Goal: Task Accomplishment & Management: Manage account settings

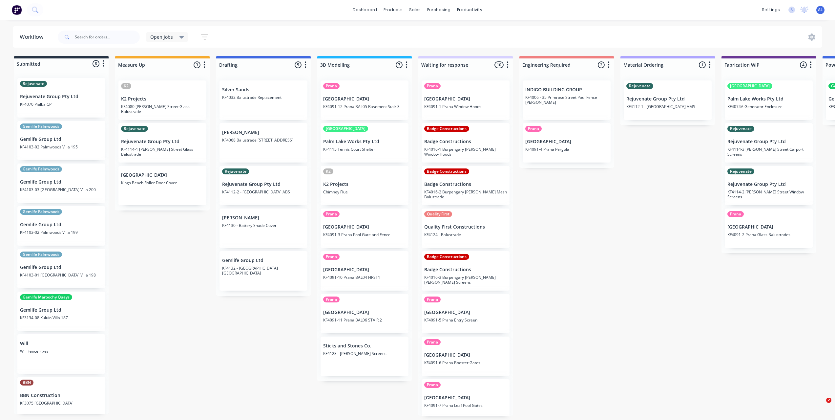
click at [162, 284] on div "Submitted 8 Status colour #273444 hex #273444 Save Cancel Summaries Total order…" at bounding box center [780, 236] width 1570 height 360
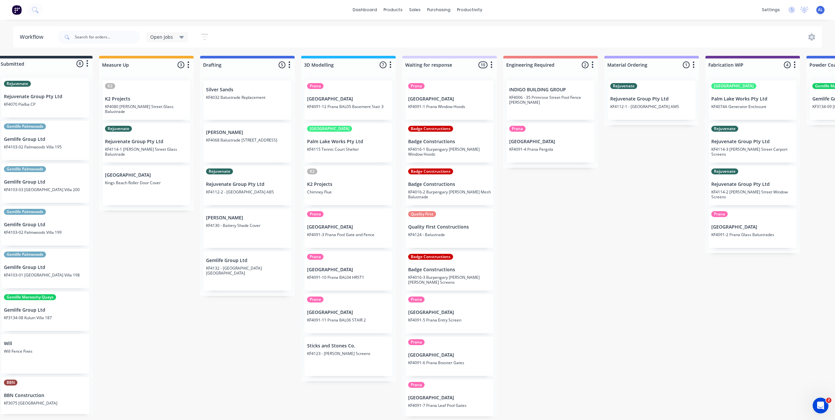
click at [530, 235] on div "Submitted 8 Status colour #273444 hex #273444 Save Cancel Summaries Total order…" at bounding box center [764, 236] width 1570 height 360
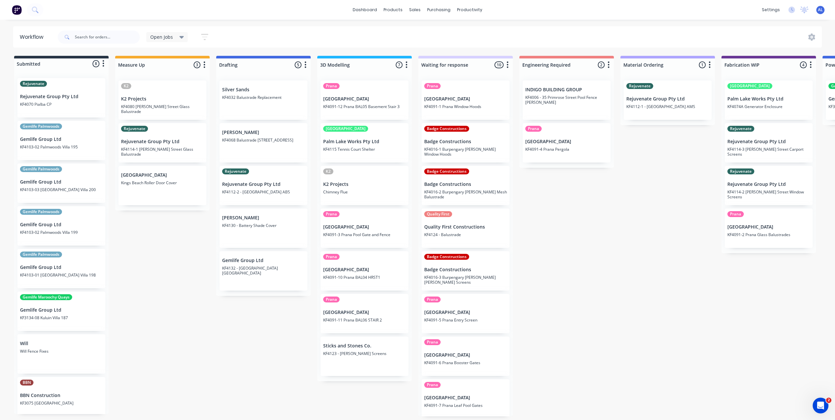
click at [173, 226] on div "Submitted 8 Status colour #273444 hex #273444 Save Cancel Summaries Total order…" at bounding box center [780, 236] width 1570 height 360
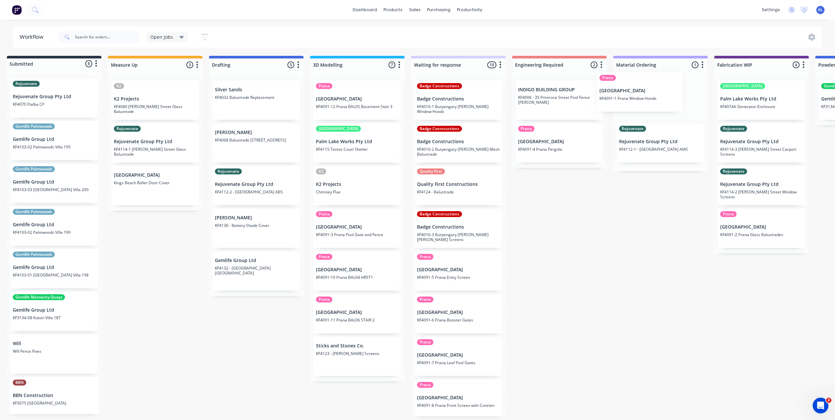
scroll to position [0, 10]
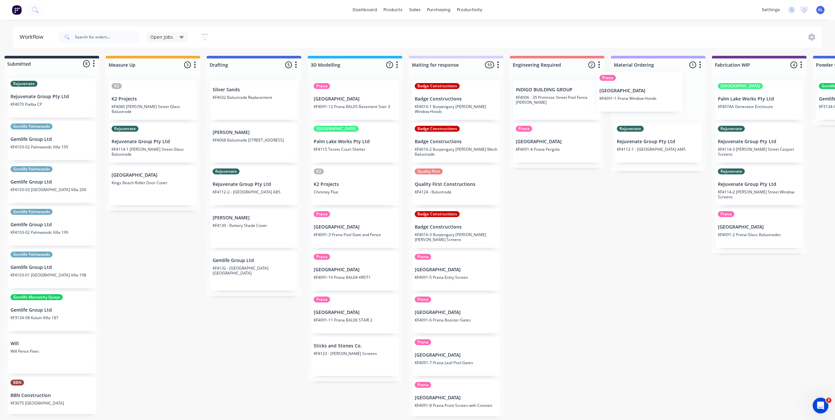
drag, startPoint x: 463, startPoint y: 107, endPoint x: 645, endPoint y: 99, distance: 182.6
click at [645, 99] on div "Submitted 8 Status colour #273444 hex #273444 Save Cancel Summaries Total order…" at bounding box center [771, 236] width 1570 height 360
click at [592, 229] on div "Submitted 8 Status colour #273444 hex #273444 Save Cancel Summaries Total order…" at bounding box center [771, 236] width 1570 height 360
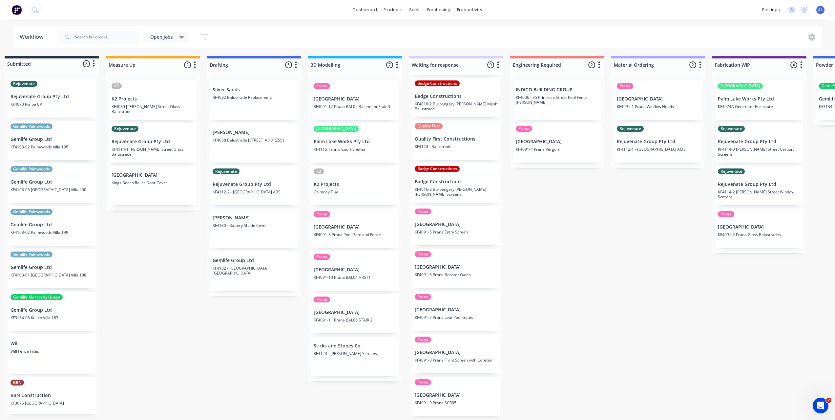
scroll to position [1, 10]
click at [539, 272] on div "Submitted 8 Status colour #273444 hex #273444 Save Cancel Summaries Total order…" at bounding box center [771, 236] width 1570 height 360
click at [527, 270] on div "Submitted 8 Status colour #273444 hex #273444 Save Cancel Summaries Total order…" at bounding box center [771, 236] width 1570 height 360
click at [516, 274] on div "Submitted 8 Status colour #273444 hex #273444 Save Cancel Summaries Total order…" at bounding box center [771, 236] width 1570 height 360
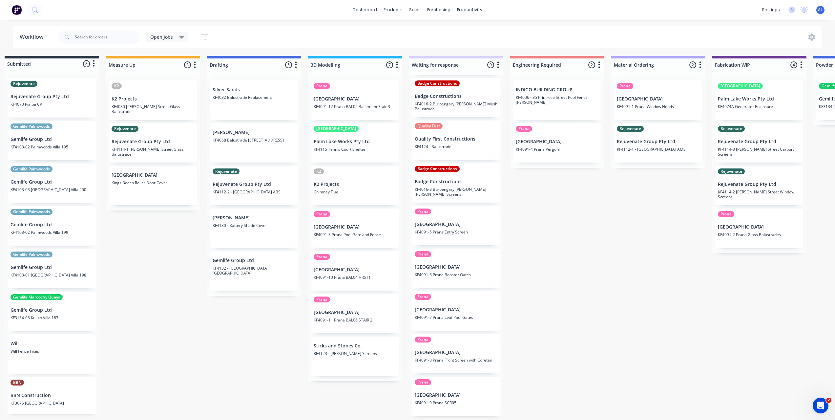
click at [563, 247] on div "Submitted 8 Status colour #273444 hex #273444 Save Cancel Summaries Total order…" at bounding box center [771, 236] width 1570 height 360
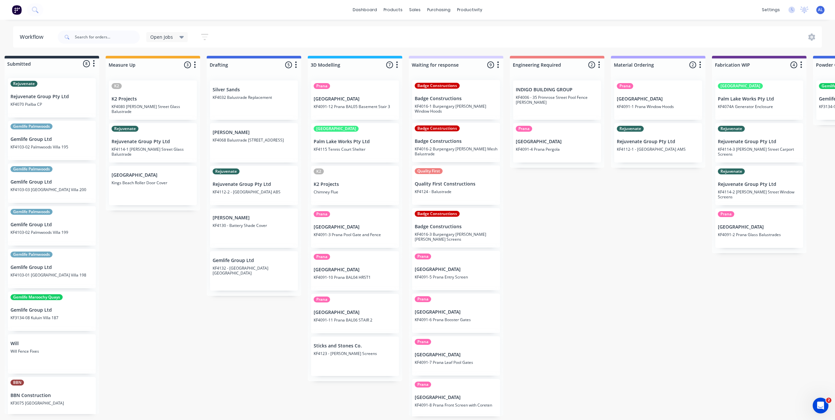
scroll to position [0, 0]
click at [521, 206] on div "Submitted 8 Status colour #273444 hex #273444 Save Cancel Summaries Total order…" at bounding box center [771, 236] width 1570 height 360
click at [527, 202] on div "Submitted 8 Status colour #273444 hex #273444 Save Cancel Summaries Total order…" at bounding box center [771, 236] width 1570 height 360
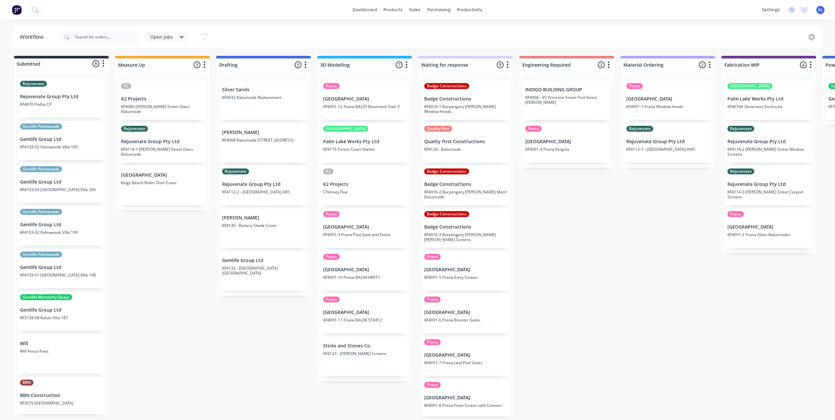
click at [554, 257] on div "Submitted 8 Status colour #273444 hex #273444 Save Cancel Summaries Total order…" at bounding box center [780, 236] width 1570 height 360
click at [551, 259] on div "Submitted 8 Status colour #273444 hex #273444 Save Cancel Summaries Total order…" at bounding box center [780, 236] width 1570 height 360
click at [602, 224] on div "Submitted 8 Status colour #273444 hex #273444 Save Cancel Summaries Total order…" at bounding box center [780, 236] width 1570 height 360
click at [600, 239] on div "Submitted 8 Status colour #273444 hex #273444 Save Cancel Summaries Total order…" at bounding box center [780, 236] width 1570 height 360
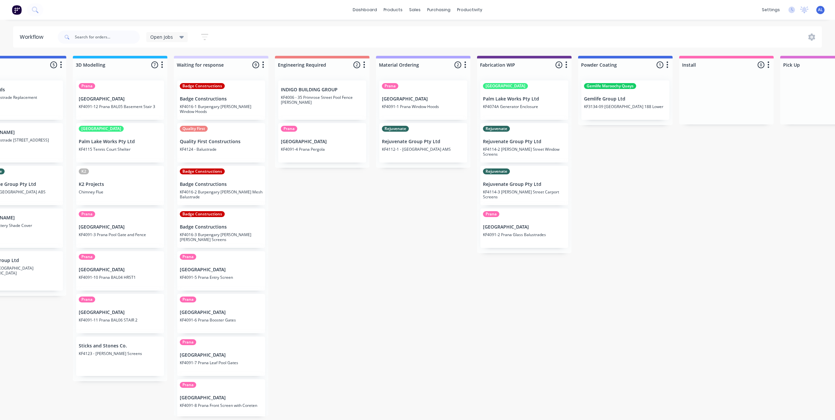
scroll to position [0, 244]
click at [416, 193] on div "Submitted 8 Status colour #273444 hex #273444 Save Cancel Summaries Total order…" at bounding box center [536, 236] width 1570 height 360
click at [417, 194] on div "Submitted 8 Status colour #273444 hex #273444 Save Cancel Summaries Total order…" at bounding box center [536, 236] width 1570 height 360
click at [652, 185] on div "Submitted 8 Status colour #273444 hex #273444 Save Cancel Summaries Total order…" at bounding box center [536, 236] width 1570 height 360
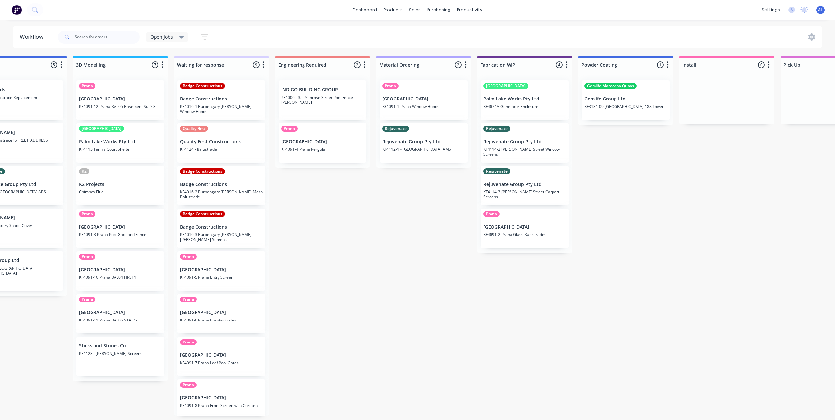
click at [666, 214] on div "Submitted 8 Status colour #273444 hex #273444 Save Cancel Summaries Total order…" at bounding box center [536, 236] width 1570 height 360
click at [614, 176] on div "Submitted 8 Status colour #273444 hex #273444 Save Cancel Summaries Total order…" at bounding box center [536, 236] width 1570 height 360
click at [425, 212] on div "Submitted 8 Status colour #273444 hex #273444 Save Cancel Summaries Total order…" at bounding box center [536, 236] width 1570 height 360
click at [322, 254] on div "Submitted 8 Status colour #273444 hex #273444 Save Cancel Summaries Total order…" at bounding box center [536, 236] width 1570 height 360
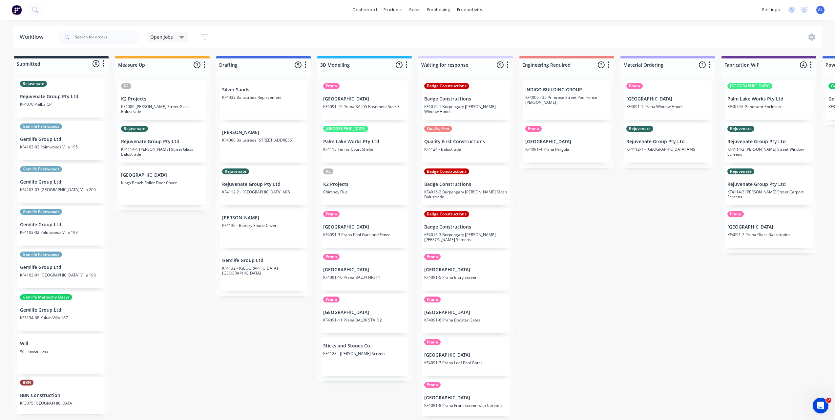
click at [553, 291] on div "Submitted 8 Status colour #273444 hex #273444 Save Cancel Summaries Total order…" at bounding box center [780, 236] width 1570 height 360
click at [556, 234] on div "Submitted 8 Status colour #273444 hex #273444 Save Cancel Summaries Total order…" at bounding box center [780, 236] width 1570 height 360
click at [559, 230] on div "Submitted 8 Status colour #273444 hex #273444 Save Cancel Summaries Total order…" at bounding box center [780, 236] width 1570 height 360
click at [609, 227] on div "Submitted 8 Status colour #273444 hex #273444 Save Cancel Summaries Total order…" at bounding box center [780, 236] width 1570 height 360
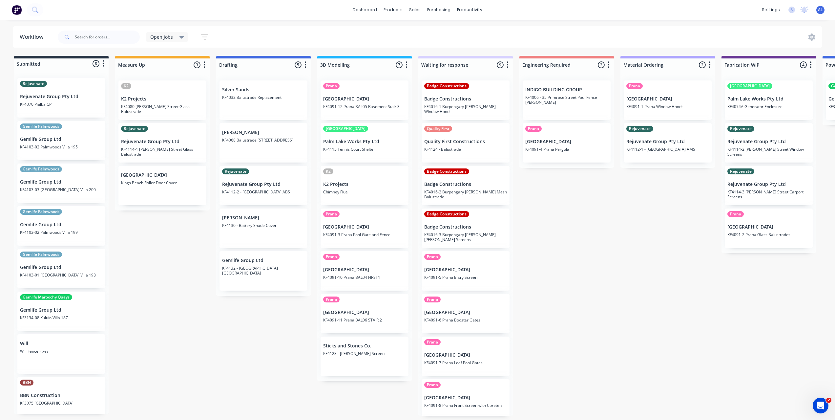
click at [609, 227] on div "Submitted 8 Status colour #273444 hex #273444 Save Cancel Summaries Total order…" at bounding box center [780, 236] width 1570 height 360
drag, startPoint x: 215, startPoint y: 291, endPoint x: 212, endPoint y: 291, distance: 3.3
click at [212, 291] on div "Submitted 8 Status colour #273444 hex #273444 Save Cancel Summaries Total order…" at bounding box center [780, 236] width 1570 height 360
drag, startPoint x: 607, startPoint y: 273, endPoint x: 497, endPoint y: 277, distance: 109.7
click at [607, 273] on div "Submitted 8 Status colour #273444 hex #273444 Save Cancel Summaries Total order…" at bounding box center [780, 236] width 1570 height 360
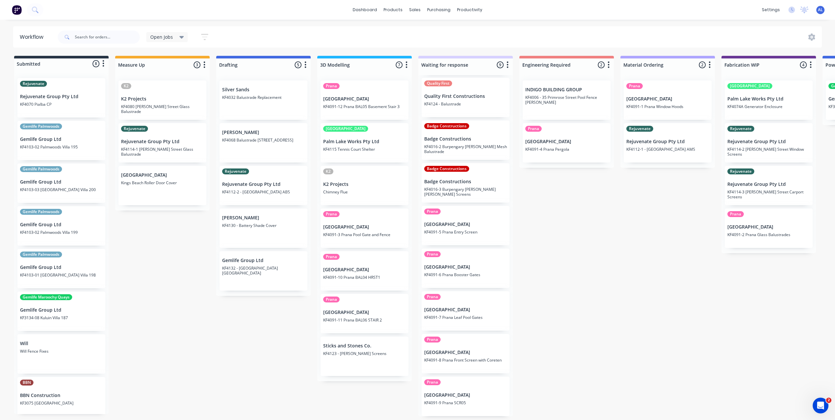
scroll to position [1, 0]
click at [531, 270] on div "Submitted 8 Status colour #273444 hex #273444 Save Cancel Summaries Total order…" at bounding box center [780, 236] width 1570 height 360
click at [592, 251] on div "Submitted 8 Status colour #273444 hex #273444 Save Cancel Summaries Total order…" at bounding box center [780, 236] width 1570 height 360
click at [524, 241] on div "Submitted 8 Status colour #273444 hex #273444 Save Cancel Summaries Total order…" at bounding box center [780, 236] width 1570 height 360
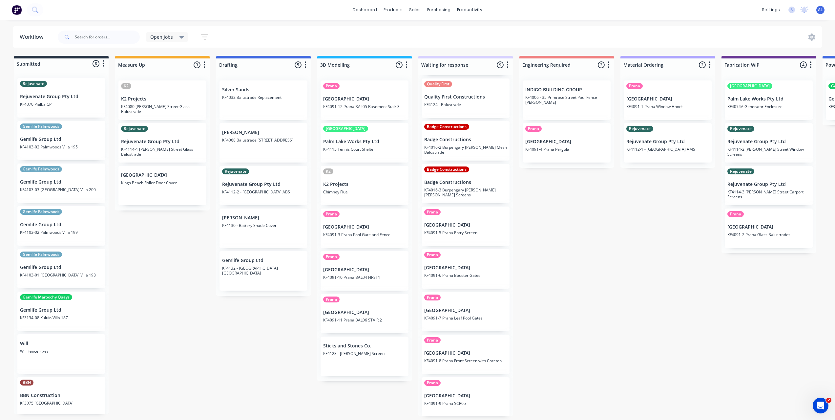
scroll to position [45, 0]
click at [531, 257] on div "Submitted 8 Status colour #273444 hex #273444 Save Cancel Summaries Total order…" at bounding box center [780, 236] width 1570 height 360
click at [215, 352] on div "Submitted 8 Status colour #273444 hex #273444 Save Cancel Summaries Total order…" at bounding box center [780, 236] width 1570 height 360
click at [167, 249] on div "Submitted 8 Status colour #273444 hex #273444 Save Cancel Summaries Total order…" at bounding box center [780, 236] width 1570 height 360
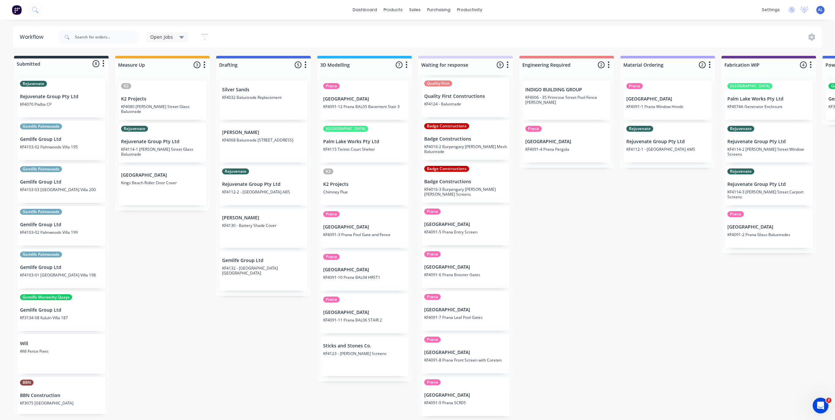
click at [167, 249] on div "Submitted 8 Status colour #273444 hex #273444 Save Cancel Summaries Total order…" at bounding box center [780, 236] width 1570 height 360
click at [154, 243] on div "Submitted 8 Status colour #273444 hex #273444 Save Cancel Summaries Total order…" at bounding box center [780, 236] width 1570 height 360
click at [144, 236] on div "Submitted 8 Status colour #273444 hex #273444 Save Cancel Summaries Total order…" at bounding box center [780, 236] width 1570 height 360
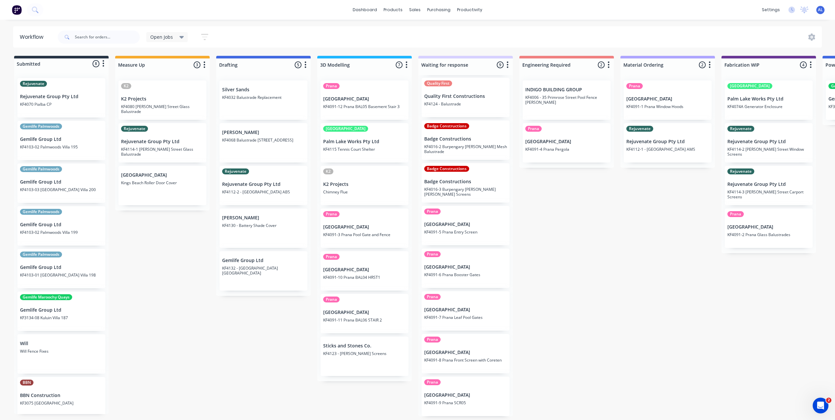
click at [561, 241] on div "Submitted 8 Status colour #273444 hex #273444 Save Cancel Summaries Total order…" at bounding box center [780, 236] width 1570 height 360
click at [169, 241] on div "Submitted 8 Status colour #273444 hex #273444 Save Cancel Summaries Total order…" at bounding box center [780, 236] width 1570 height 360
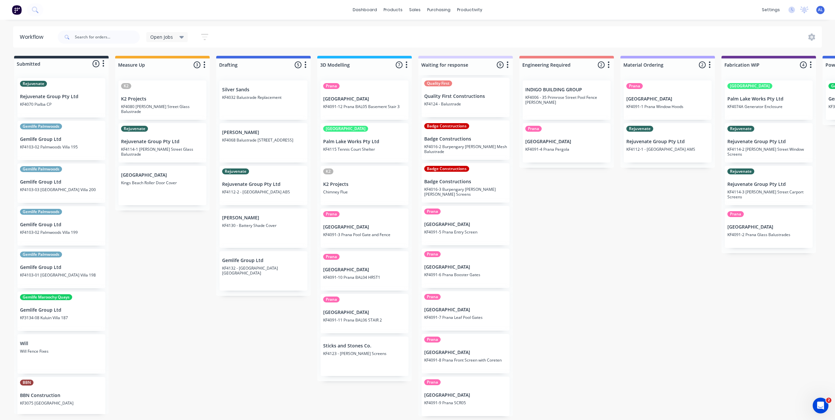
click at [594, 238] on div "Submitted 8 Status colour #273444 hex #273444 Save Cancel Summaries Total order…" at bounding box center [780, 236] width 1570 height 360
click at [576, 220] on div "Submitted 8 Status colour #273444 hex #273444 Save Cancel Summaries Total order…" at bounding box center [780, 236] width 1570 height 360
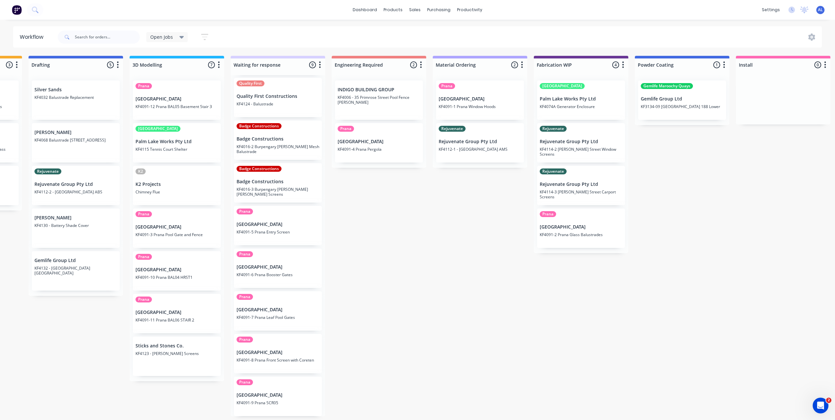
scroll to position [1, 188]
click at [479, 237] on div "Submitted 8 Status colour #273444 hex #273444 Save Cancel Summaries Total order…" at bounding box center [592, 236] width 1570 height 360
